Goal: Check status

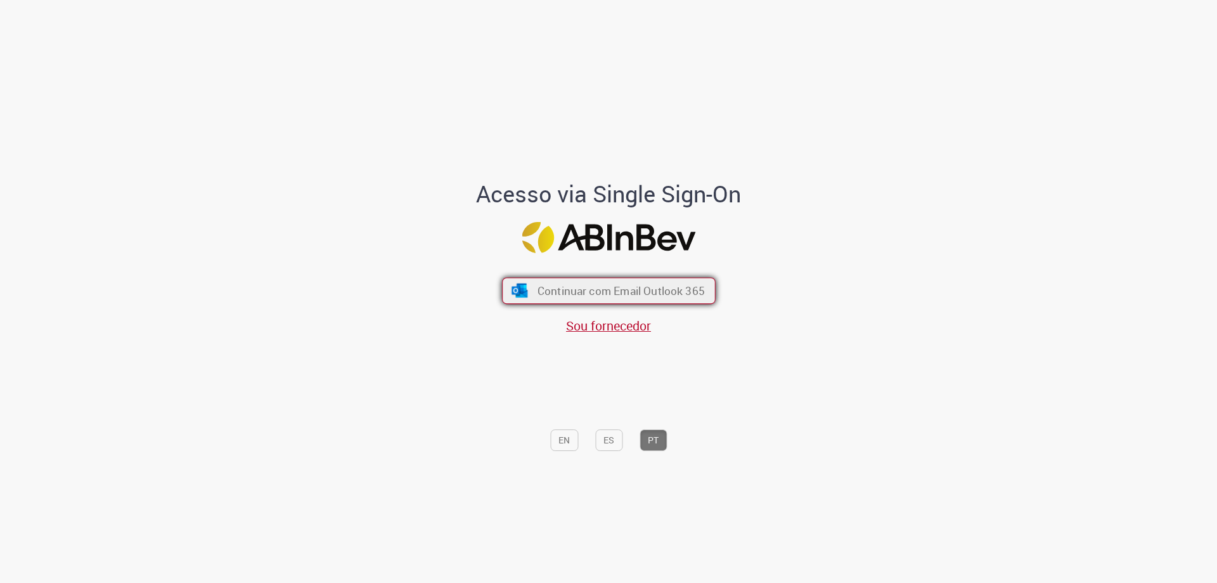
click at [630, 296] on span "Continuar com Email Outlook 365" at bounding box center [620, 290] width 167 height 15
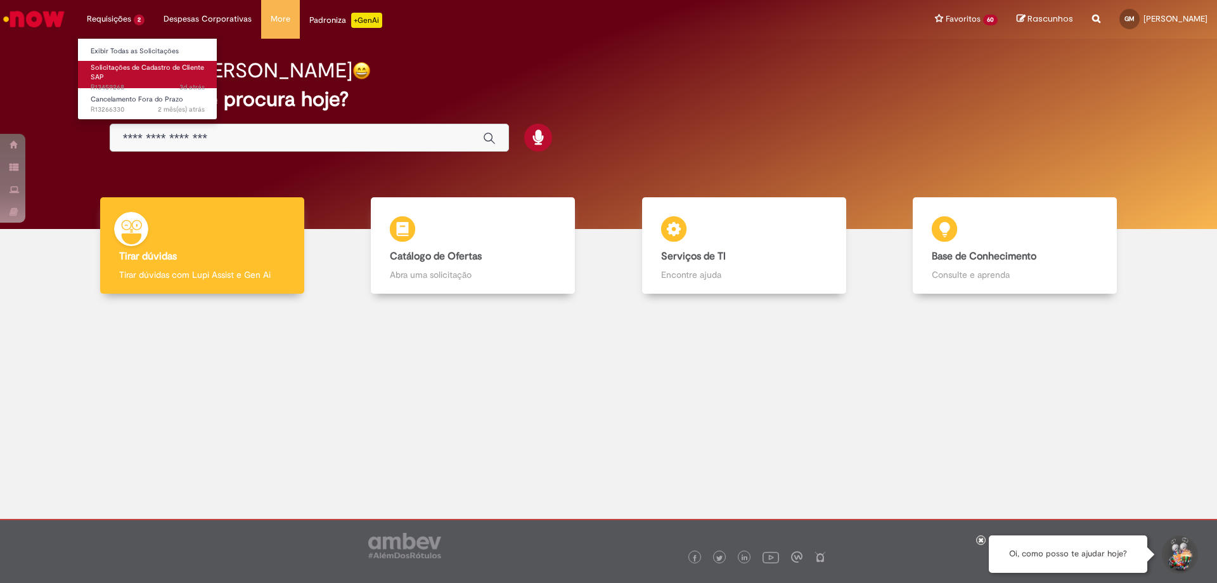
click at [167, 71] on span "Solicitações de Cadastro de Cliente SAP" at bounding box center [147, 73] width 113 height 20
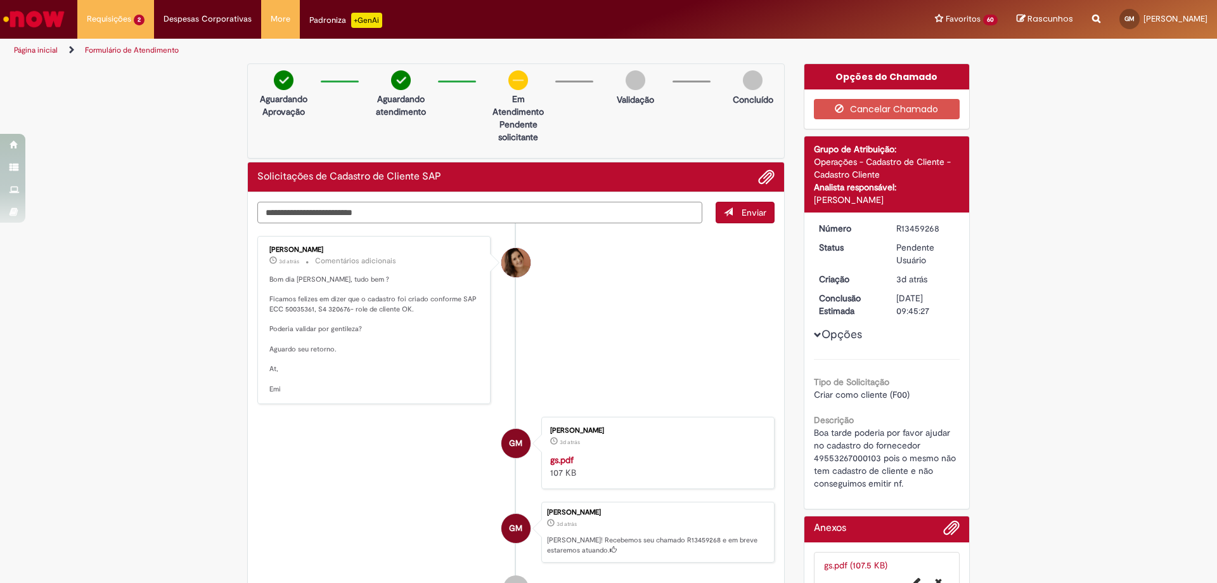
click at [430, 216] on textarea "Digite sua mensagem aqui..." at bounding box center [479, 213] width 445 height 22
type textarea "********"
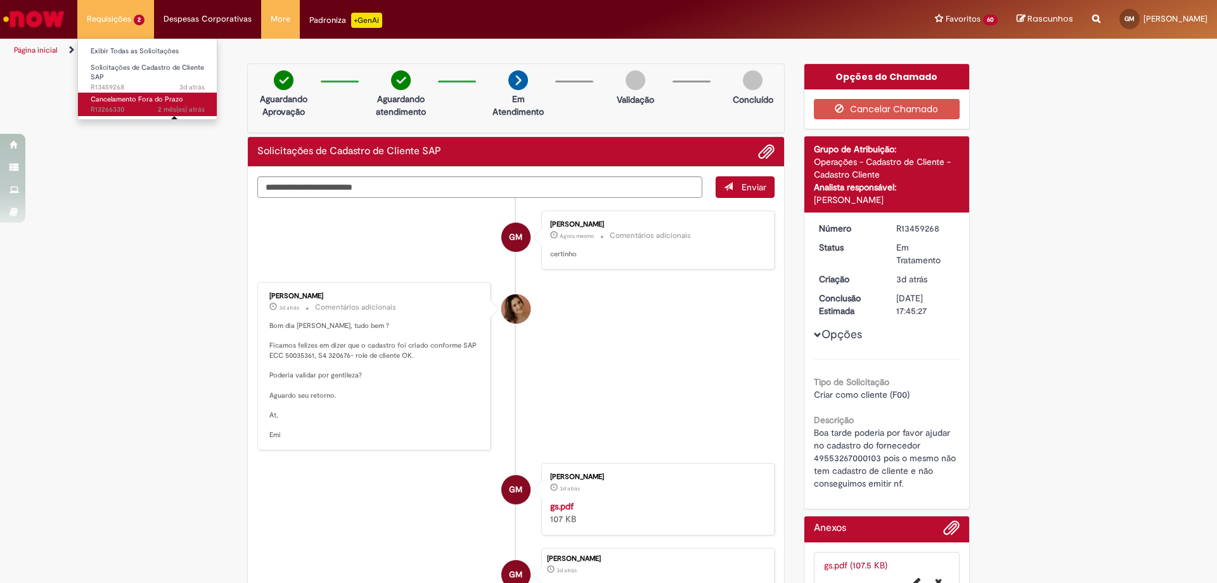
click at [160, 109] on sn-time-ago "2 mês(es) atrás 2 meses atrás [DATE] 08:06:20" at bounding box center [181, 110] width 47 height 10
click at [131, 105] on span "2 mês(es) atrás 2 meses atrás [DATE] 08:06:20 R13266330" at bounding box center [148, 110] width 114 height 10
